Goal: Check status: Check status

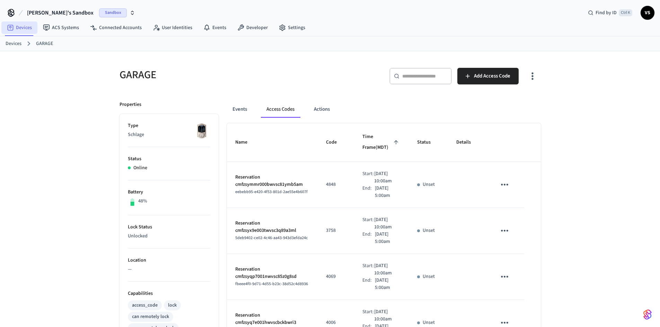
click at [23, 28] on link "Devices" at bounding box center [19, 27] width 36 height 12
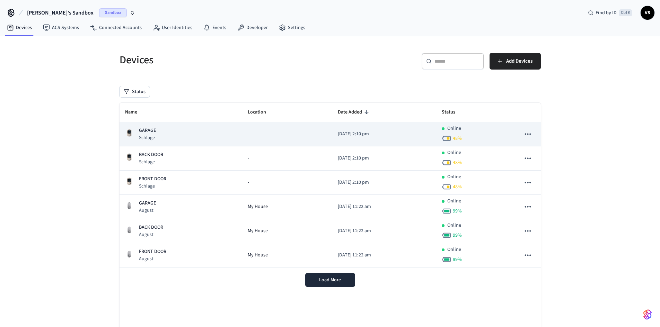
click at [151, 128] on p "GARAGE" at bounding box center [147, 130] width 17 height 7
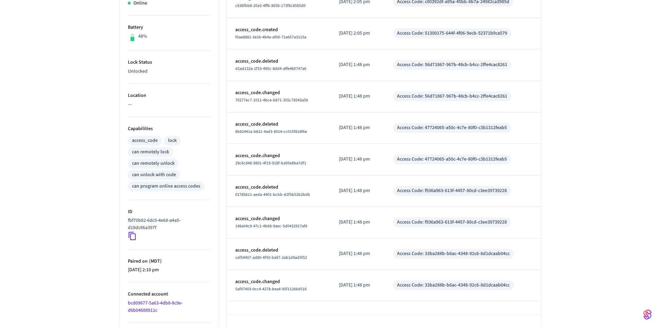
scroll to position [186, 0]
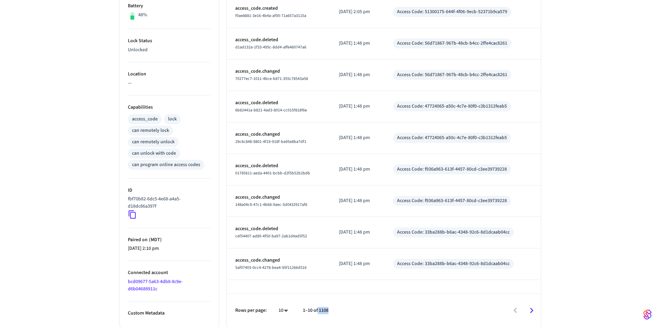
drag, startPoint x: 318, startPoint y: 312, endPoint x: 330, endPoint y: 309, distance: 12.7
click at [330, 309] on div "Rows per page: 10 ** 1–10 of 1108" at bounding box center [384, 311] width 314 height 34
click at [339, 310] on div at bounding box center [437, 311] width 205 height 16
click at [87, 164] on div "GARAGE ​ ​ Properties Type Schlage Status Online Battery 48% Lock Status Unlock…" at bounding box center [330, 96] width 660 height 463
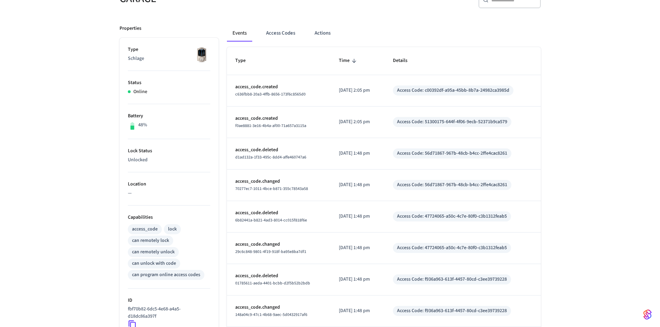
scroll to position [0, 0]
